Goal: Check status: Check status

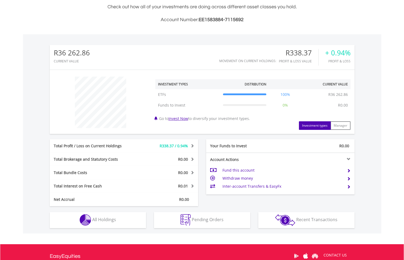
scroll to position [132, 0]
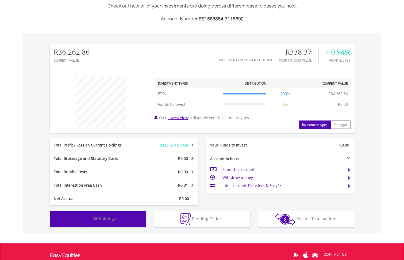
click at [60, 212] on button "Holdings All Holdings" at bounding box center [98, 219] width 96 height 16
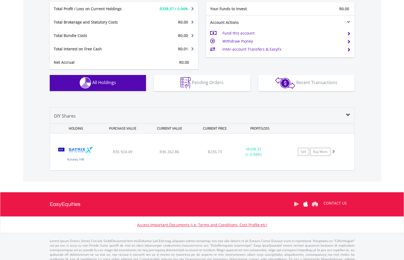
scroll to position [278, 0]
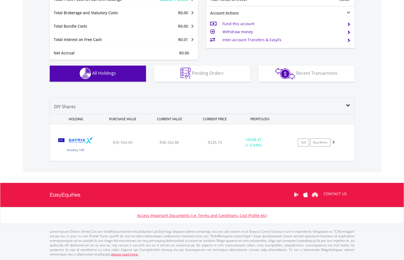
click at [83, 161] on div "Value View Share View DIY Shares HOLDING PURCHASE VALUE CURRENT VALUE CURRENT P…" at bounding box center [202, 129] width 358 height 85
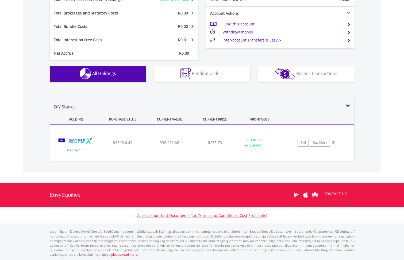
click at [83, 151] on img at bounding box center [76, 145] width 46 height 28
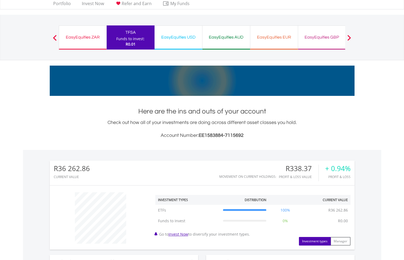
scroll to position [0, 0]
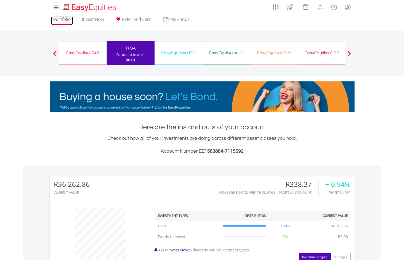
click at [66, 19] on link "Portfolio" at bounding box center [62, 21] width 22 height 8
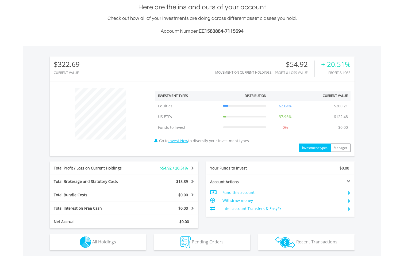
scroll to position [51, 102]
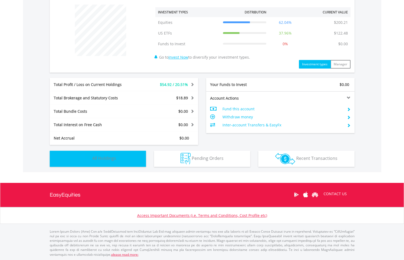
click at [84, 164] on button "Holdings All Holdings" at bounding box center [98, 159] width 96 height 16
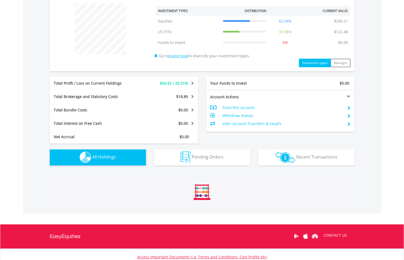
scroll to position [363, 0]
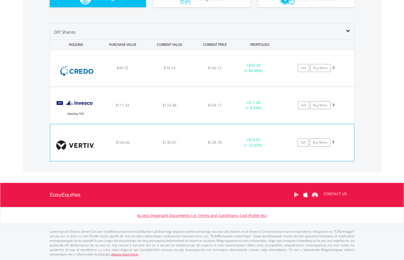
click at [104, 71] on div "$106.60" at bounding box center [123, 67] width 46 height 5
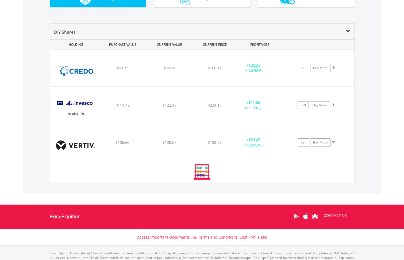
click at [104, 86] on div "﻿ Invesco Nasdaq 100 ETF $111.42 $122.48 $234.17 + $11.06 (+ 9.93%) Sell Buy Mo…" at bounding box center [202, 68] width 304 height 37
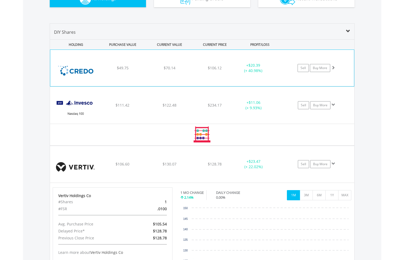
click at [102, 82] on div "﻿ Credo Technology Group Holding $49.75 $70.14 $106.12 + $20.39 (+ 40.98%) Sell…" at bounding box center [202, 68] width 304 height 36
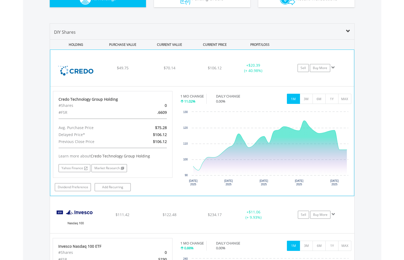
click at [118, 73] on div "﻿ Credo Technology Group Holding $49.75 $70.14 $106.12 + $20.39 (+ 40.98%) Sell…" at bounding box center [202, 68] width 304 height 36
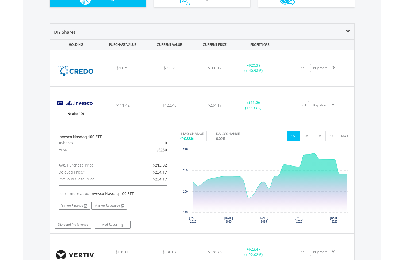
click at [107, 86] on div "﻿ Invesco Nasdaq 100 ETF $111.42 $122.48 $234.17 + $11.06 (+ 9.93%) Sell Buy Mo…" at bounding box center [202, 68] width 304 height 37
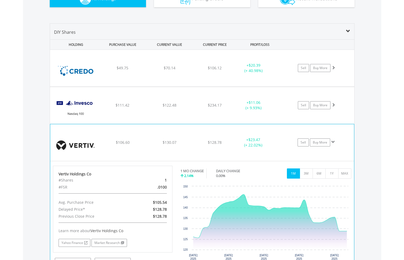
click at [109, 86] on div "﻿ Vertiv Holdings Co $106.60 $130.07 $128.78 + $23.47 (+ 22.02%) Sell Buy More" at bounding box center [202, 68] width 304 height 37
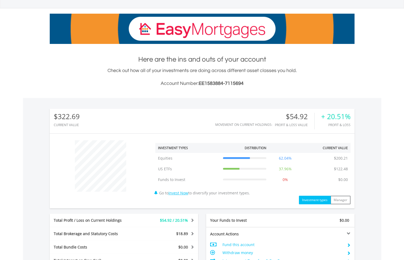
scroll to position [0, 0]
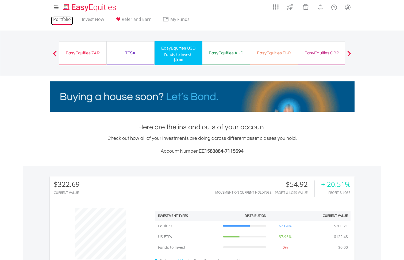
click at [62, 19] on link "Portfolio" at bounding box center [62, 21] width 22 height 8
